Goal: Find specific page/section: Find specific page/section

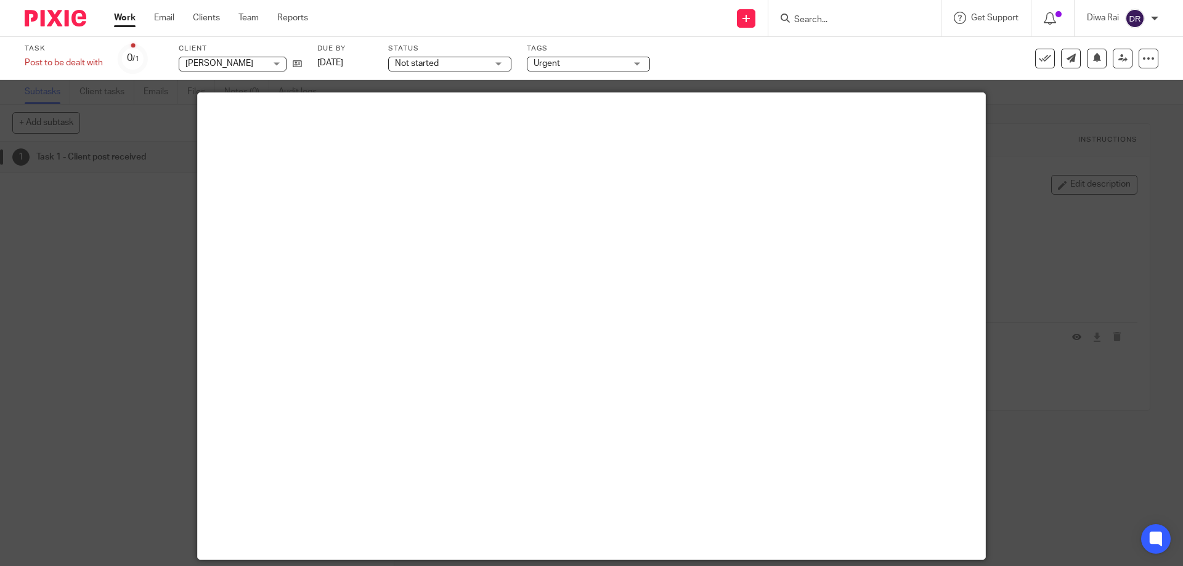
click at [860, 10] on form at bounding box center [858, 17] width 131 height 15
click at [800, 18] on input "Search" at bounding box center [848, 20] width 111 height 11
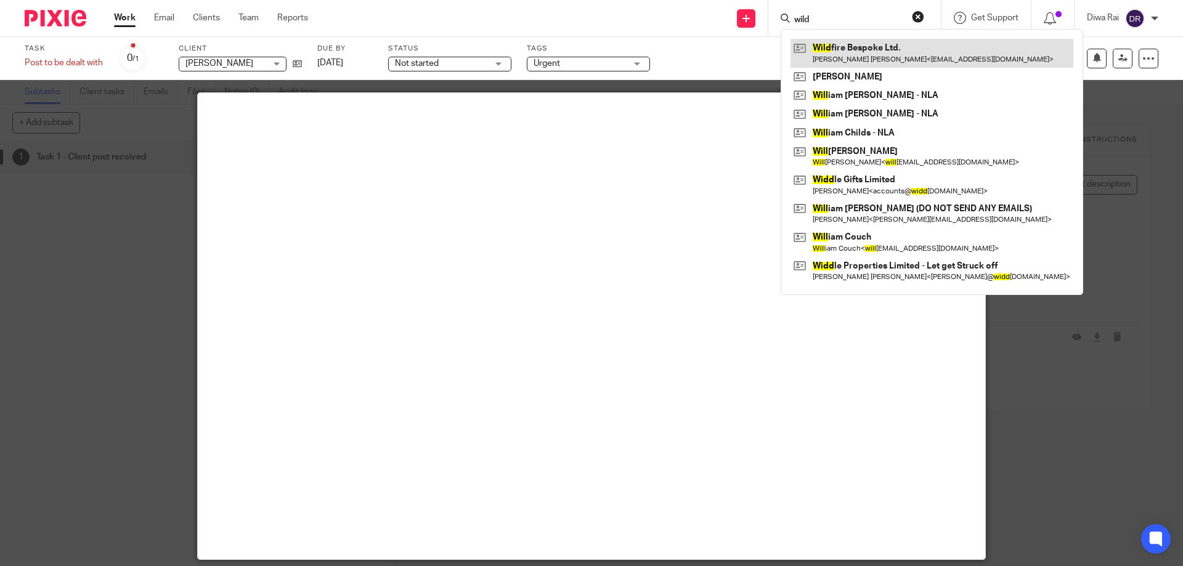
type input "wild"
click at [843, 52] on link at bounding box center [932, 53] width 283 height 28
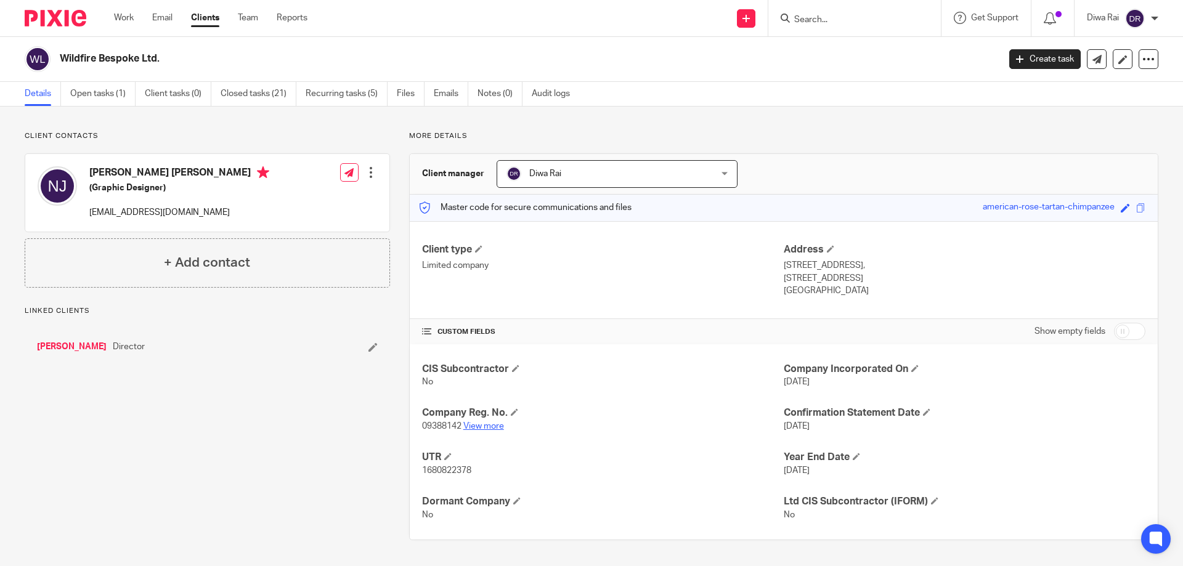
click at [484, 426] on link "View more" at bounding box center [483, 426] width 41 height 9
